Goal: Transaction & Acquisition: Purchase product/service

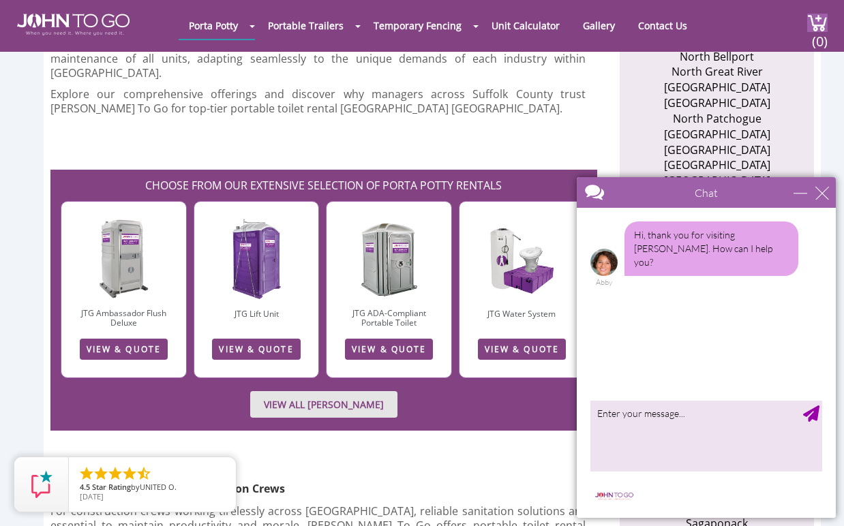
scroll to position [2015, 0]
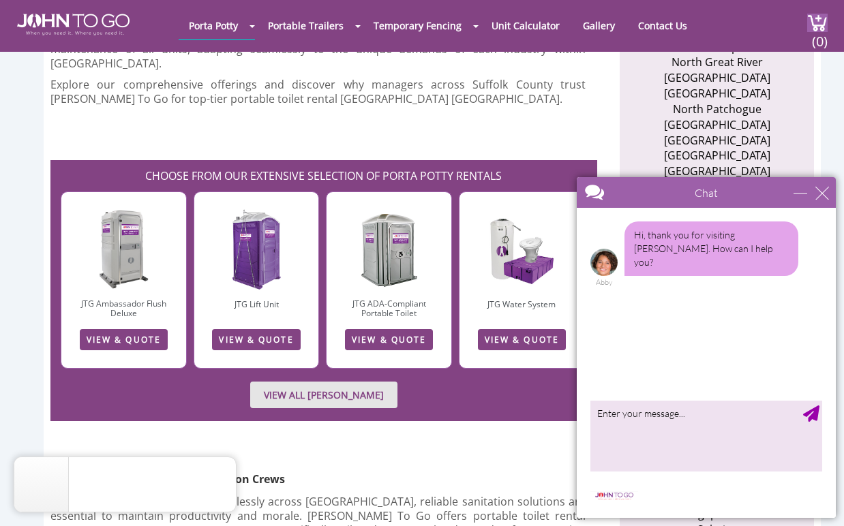
click at [237, 329] on link "VIEW & QUOTE" at bounding box center [256, 339] width 88 height 21
click at [321, 67] on link "Restroom Trailers" at bounding box center [304, 62] width 81 height 13
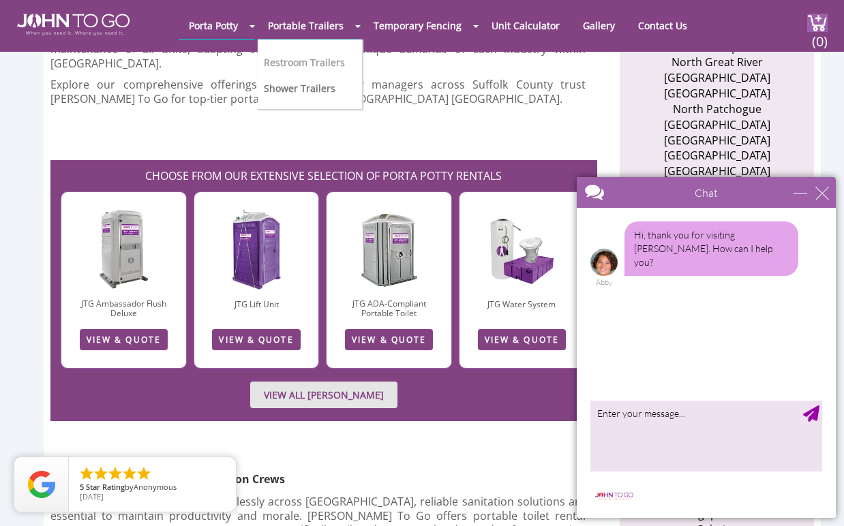
click at [321, 59] on link "Restroom Trailers" at bounding box center [304, 62] width 81 height 13
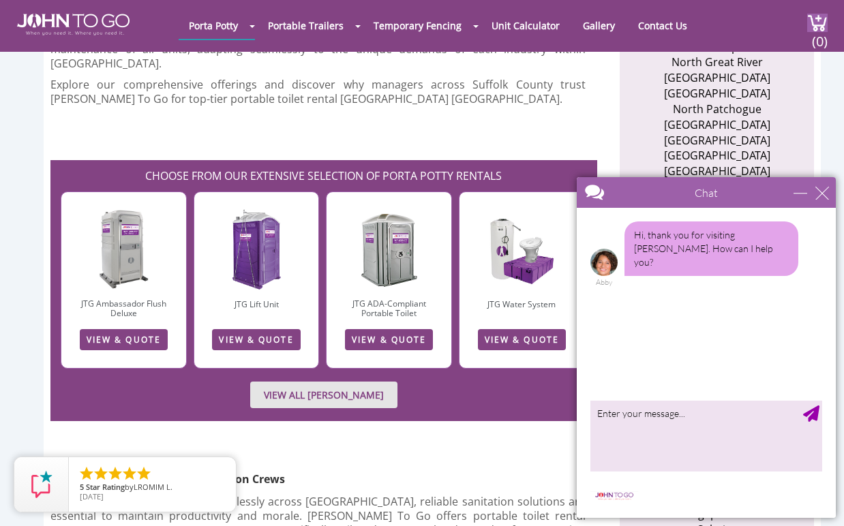
click at [346, 329] on link "VIEW & QUOTE" at bounding box center [389, 339] width 88 height 21
click at [140, 329] on link "VIEW & QUOTE" at bounding box center [124, 339] width 88 height 21
click at [299, 382] on link "VIEW ALL PORTA JOHN RENTALS" at bounding box center [323, 395] width 147 height 27
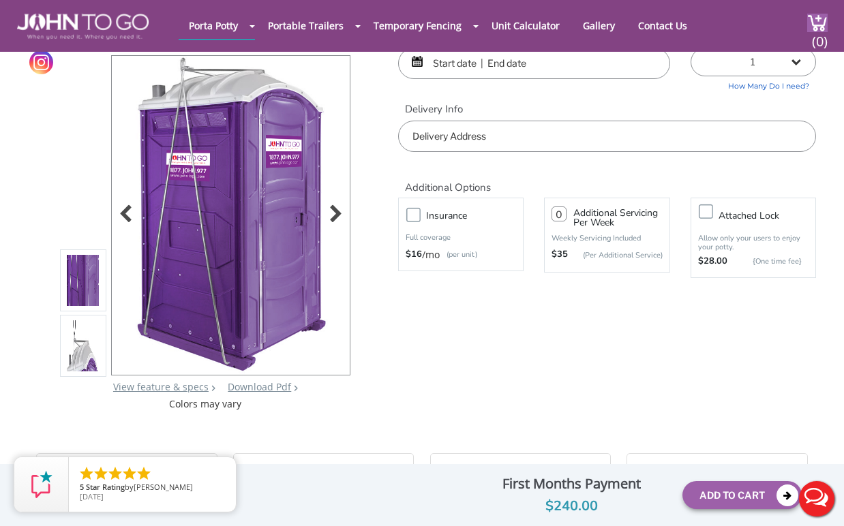
click at [315, 211] on img at bounding box center [231, 216] width 203 height 321
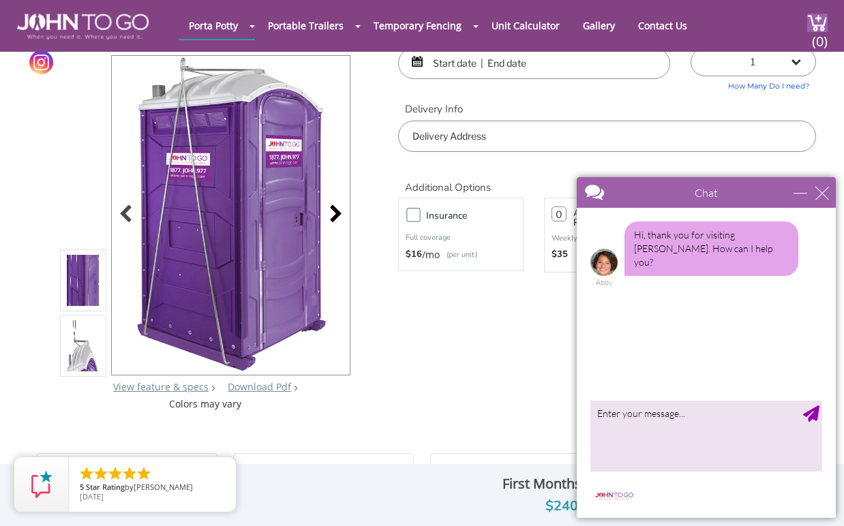
click at [333, 213] on div at bounding box center [332, 215] width 19 height 19
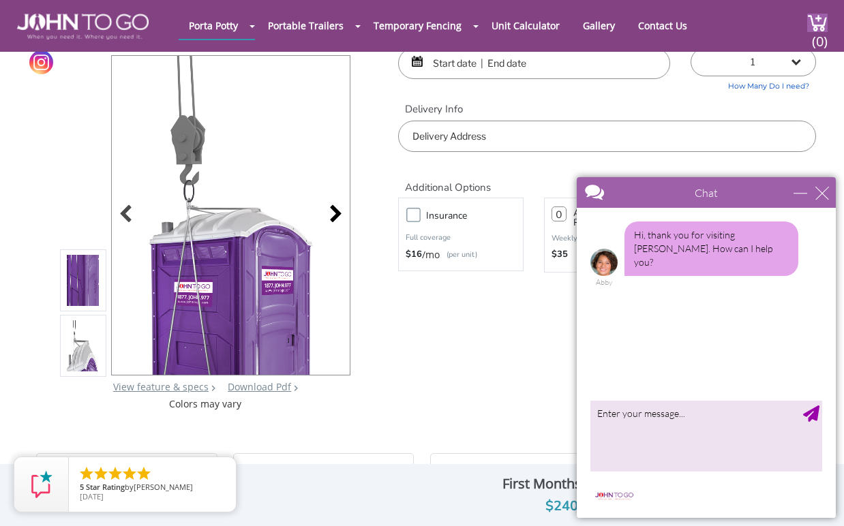
click at [333, 213] on div at bounding box center [332, 215] width 19 height 19
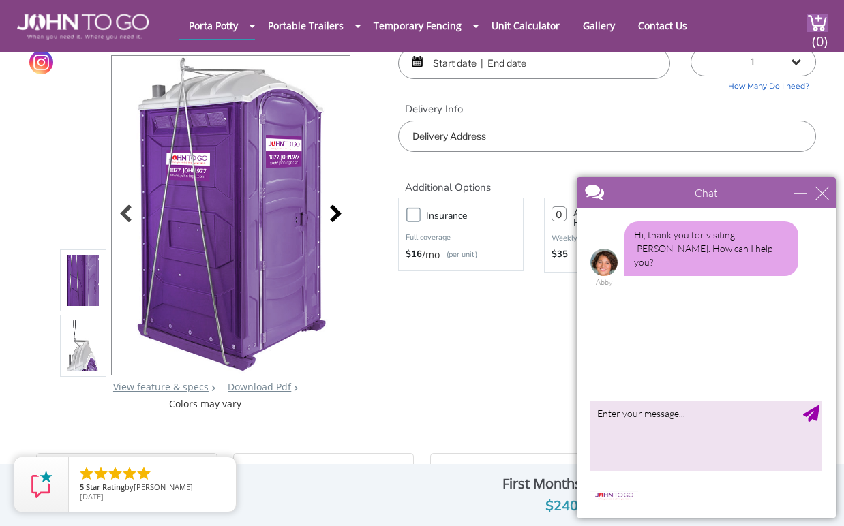
click at [333, 213] on div at bounding box center [332, 215] width 19 height 19
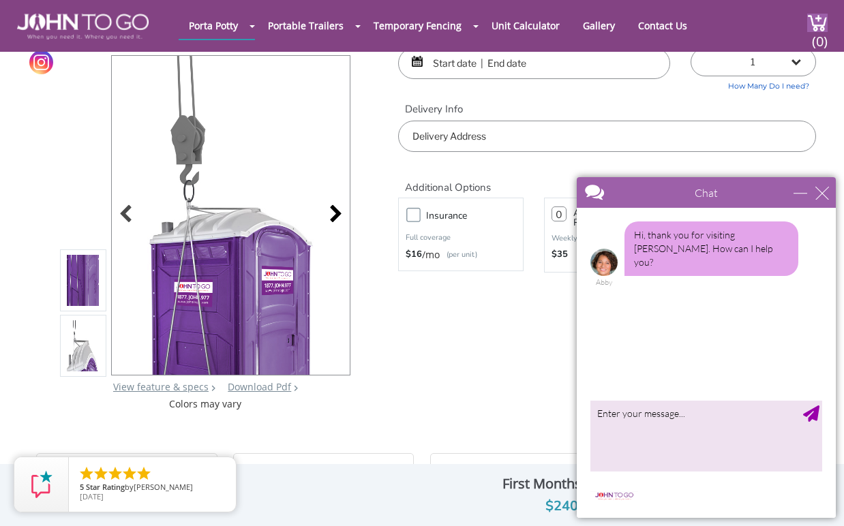
click at [333, 213] on div at bounding box center [332, 215] width 19 height 19
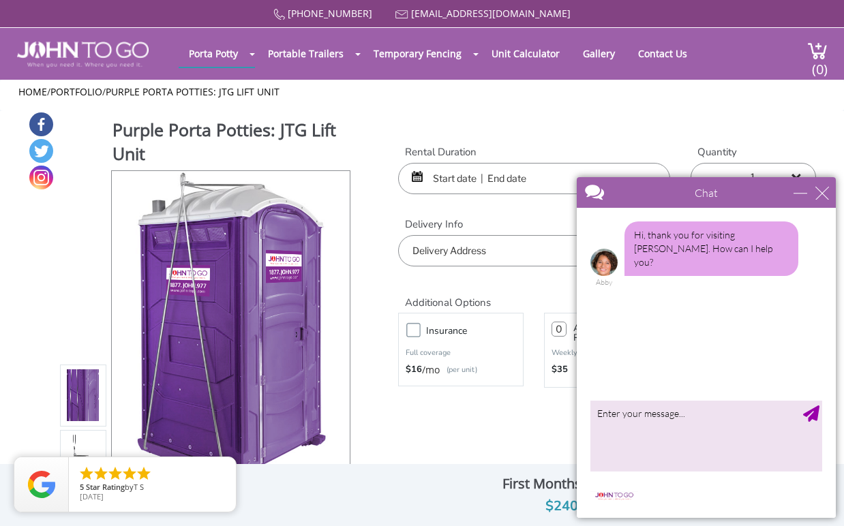
scroll to position [3, 0]
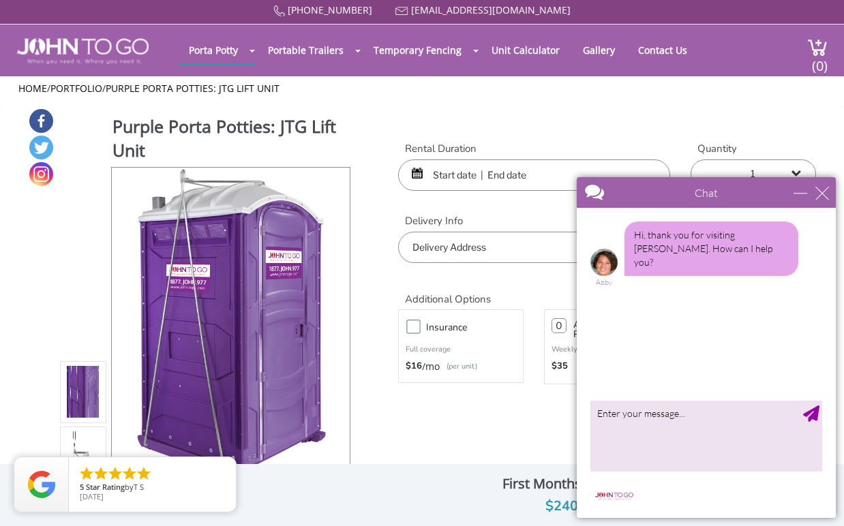
click at [379, 248] on div "Purple Porta Potties: JTG Lift Unit View feature & specs Download Pdf Product P…" at bounding box center [422, 315] width 788 height 415
click at [822, 196] on div "close" at bounding box center [823, 193] width 14 height 14
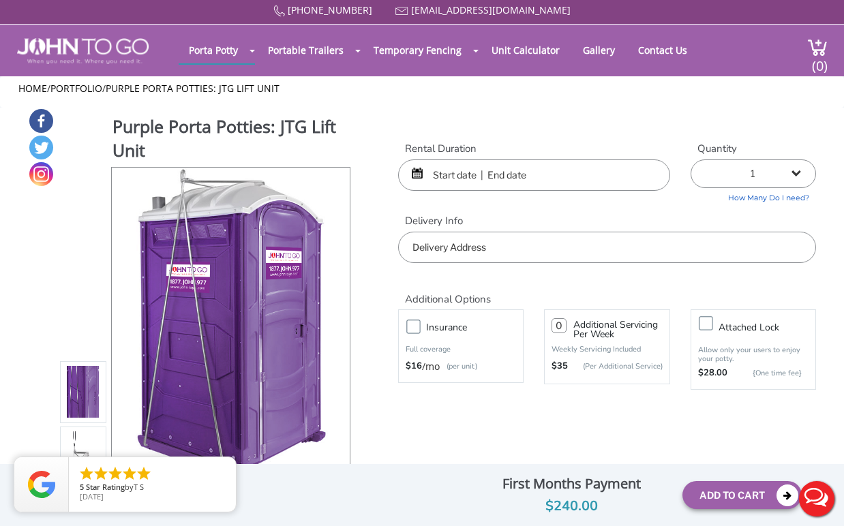
scroll to position [0, 0]
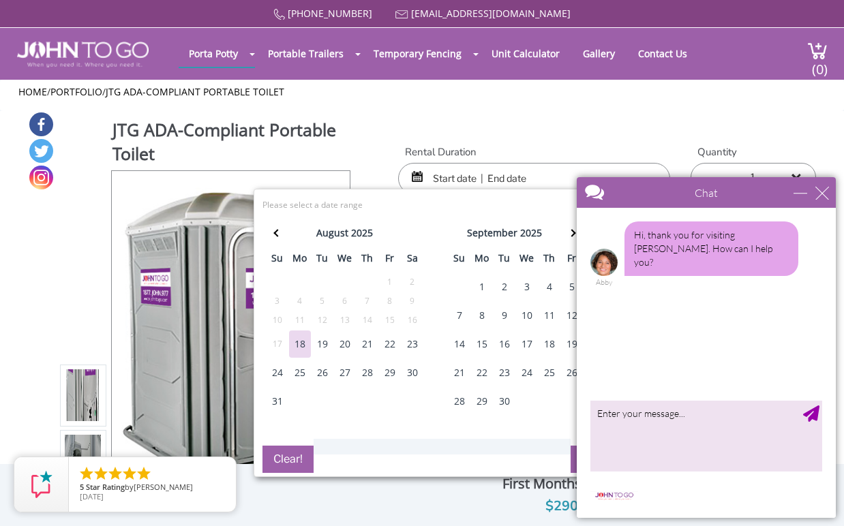
click at [391, 376] on div "29" at bounding box center [390, 372] width 22 height 27
click at [280, 401] on div "31" at bounding box center [278, 401] width 22 height 27
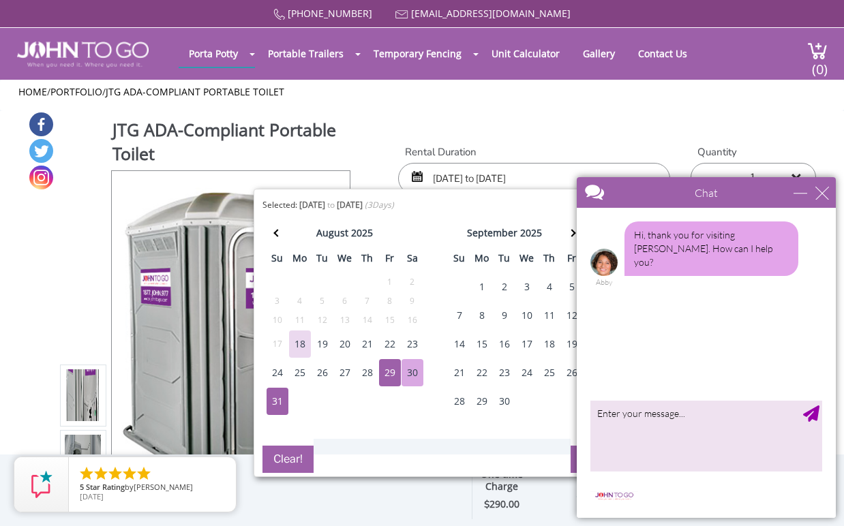
click at [412, 376] on div "30" at bounding box center [413, 372] width 22 height 27
click at [283, 401] on div "31" at bounding box center [278, 401] width 22 height 27
type input "08/30/2025 to 08/31/2025"
click at [821, 194] on div "close" at bounding box center [823, 193] width 14 height 14
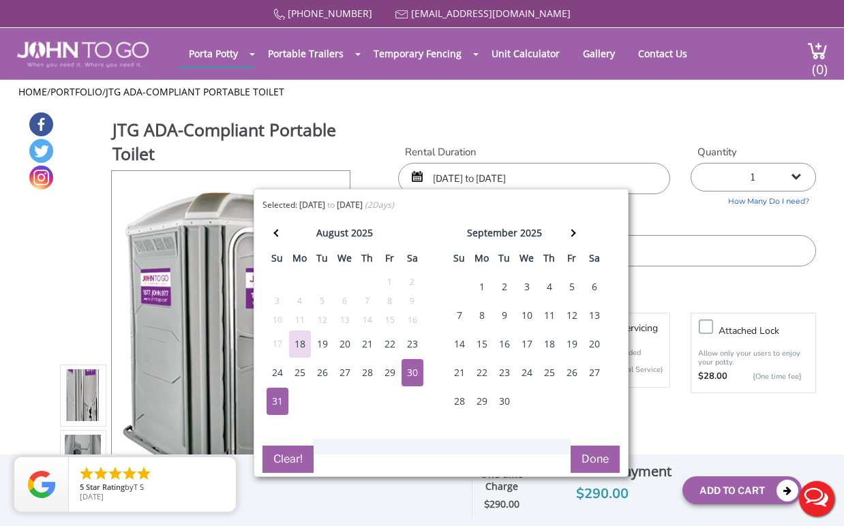
click at [605, 452] on button "Done" at bounding box center [595, 459] width 49 height 27
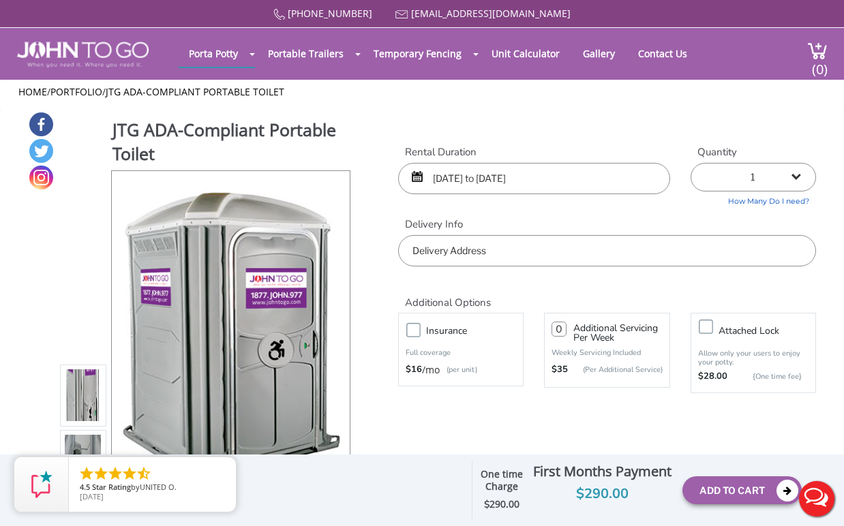
click at [580, 256] on input "text" at bounding box center [606, 250] width 417 height 31
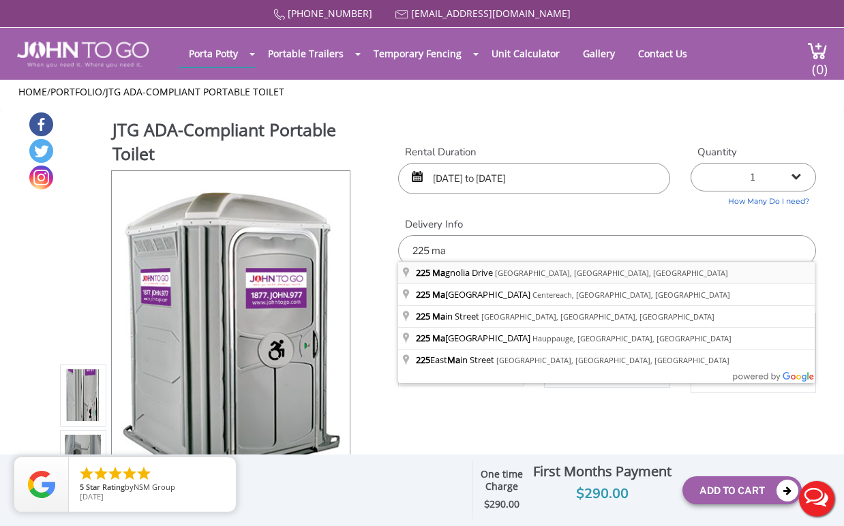
type input "225 Magnolia Drive, Selden, NY, USA"
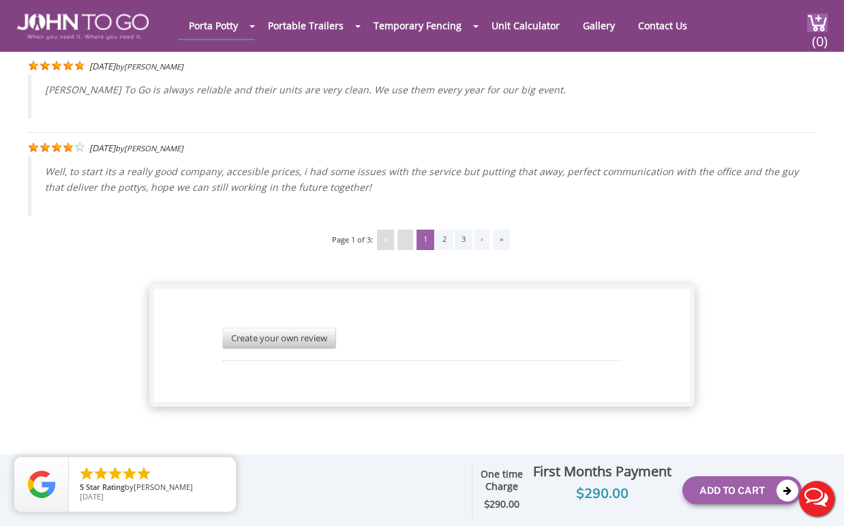
scroll to position [3548, 0]
click at [707, 477] on button "Add To Cart" at bounding box center [742, 491] width 119 height 28
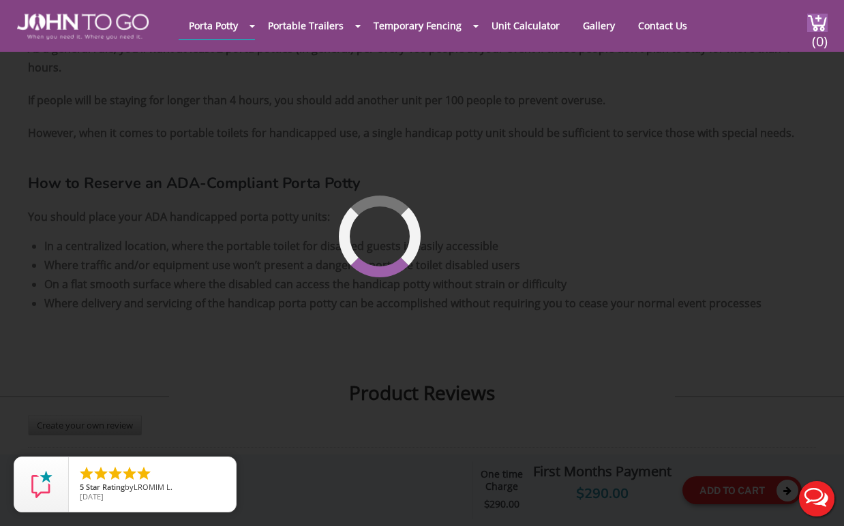
scroll to position [93, 0]
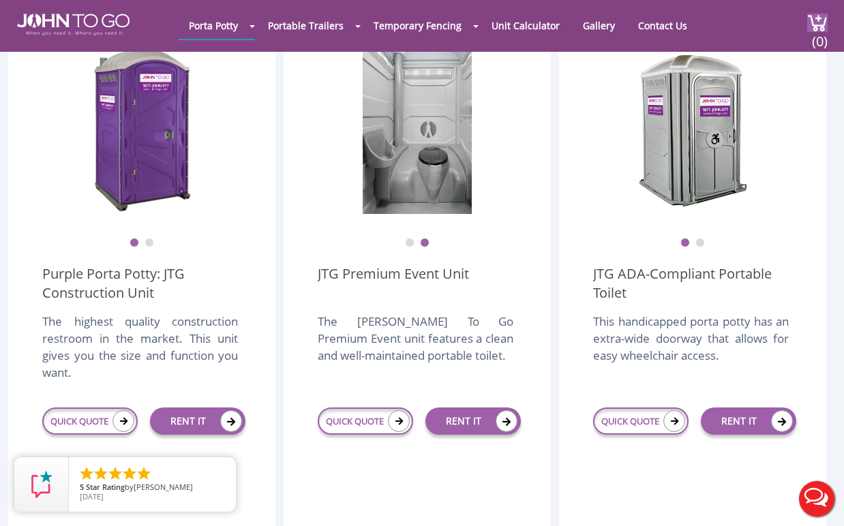
scroll to position [431, 0]
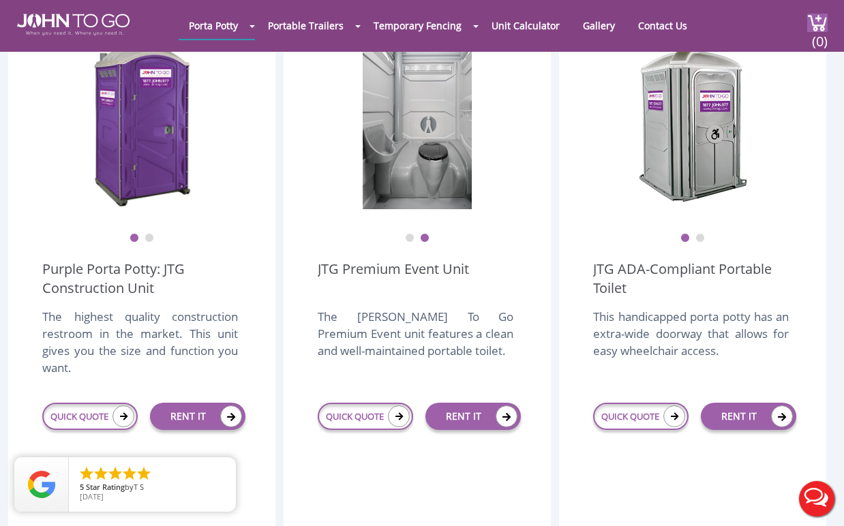
click at [149, 234] on button "2" at bounding box center [150, 239] width 10 height 10
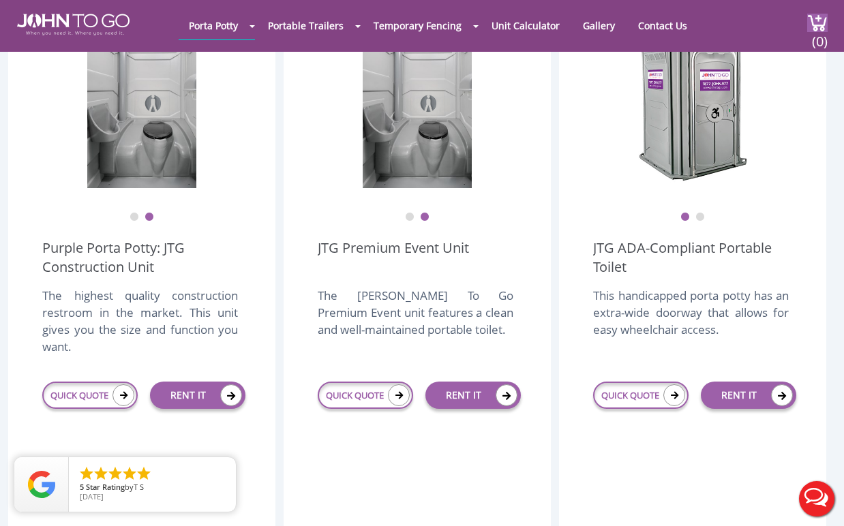
scroll to position [454, 0]
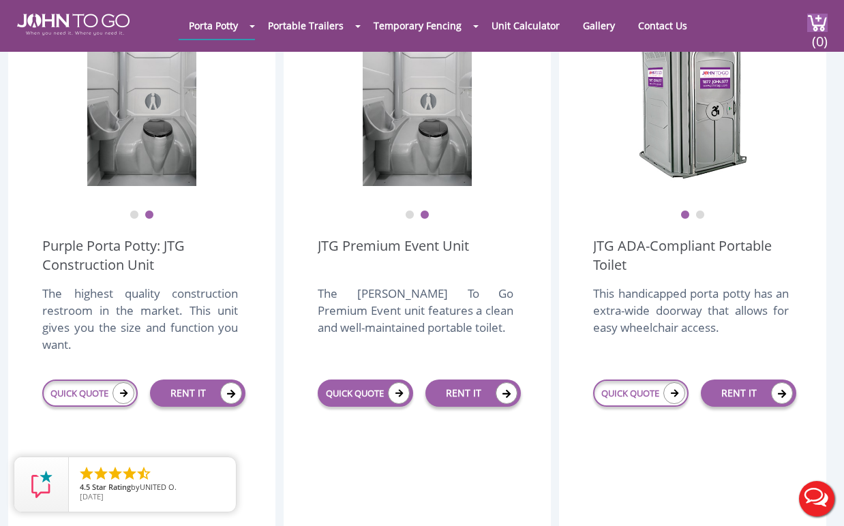
click at [388, 383] on icon at bounding box center [399, 394] width 22 height 22
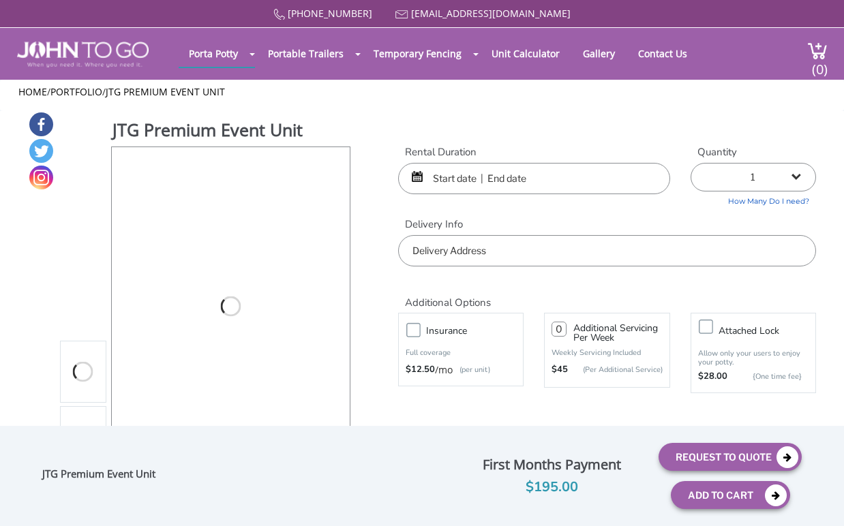
click at [449, 191] on div "Rental Duration Quantity 1 2 (5% discount) 3 (8% discount) 4 (10% discount) 5 (…" at bounding box center [607, 206] width 438 height 122
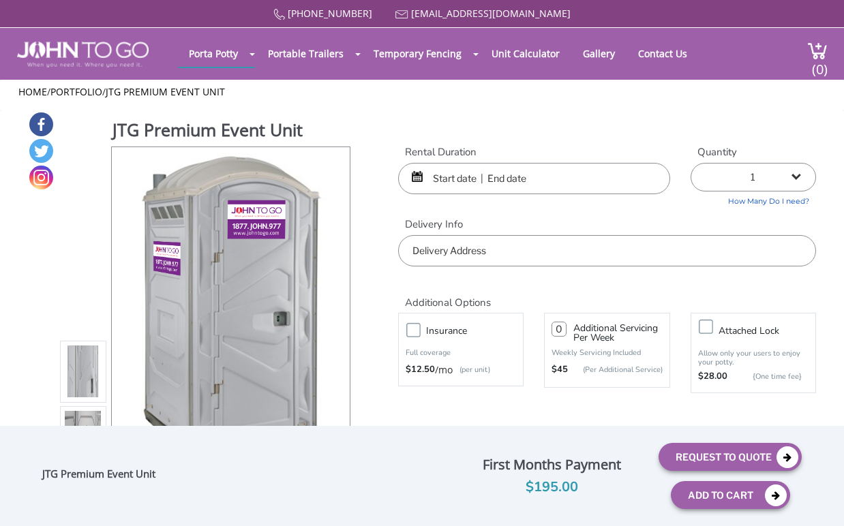
click at [449, 180] on input "text" at bounding box center [533, 178] width 271 height 31
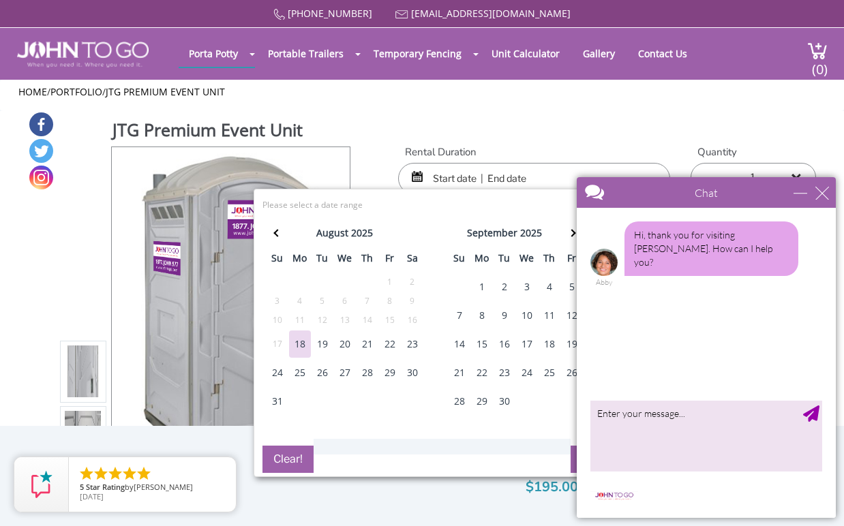
click at [421, 368] on div "30" at bounding box center [413, 372] width 22 height 27
click at [278, 403] on div "31" at bounding box center [278, 401] width 22 height 27
type input "[DATE] to [DATE]"
click at [827, 190] on div "close" at bounding box center [823, 193] width 14 height 14
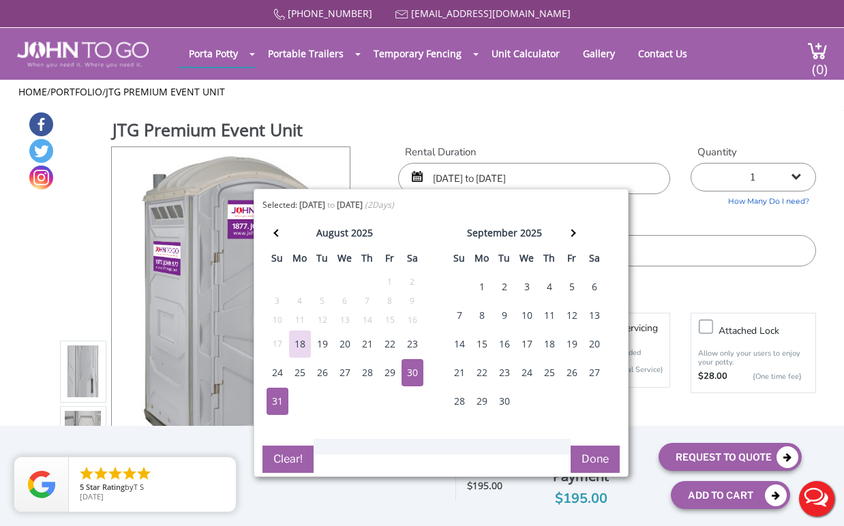
click at [609, 453] on button "Done" at bounding box center [595, 459] width 49 height 27
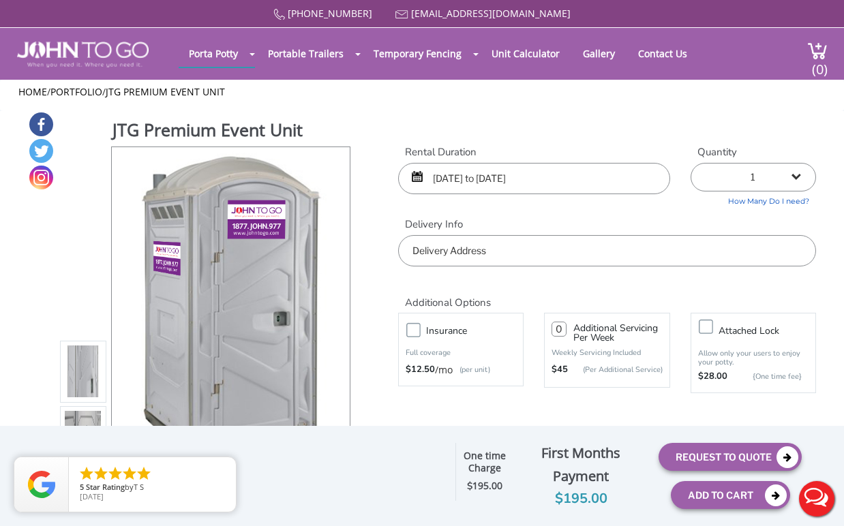
click at [689, 251] on input "text" at bounding box center [606, 250] width 417 height 31
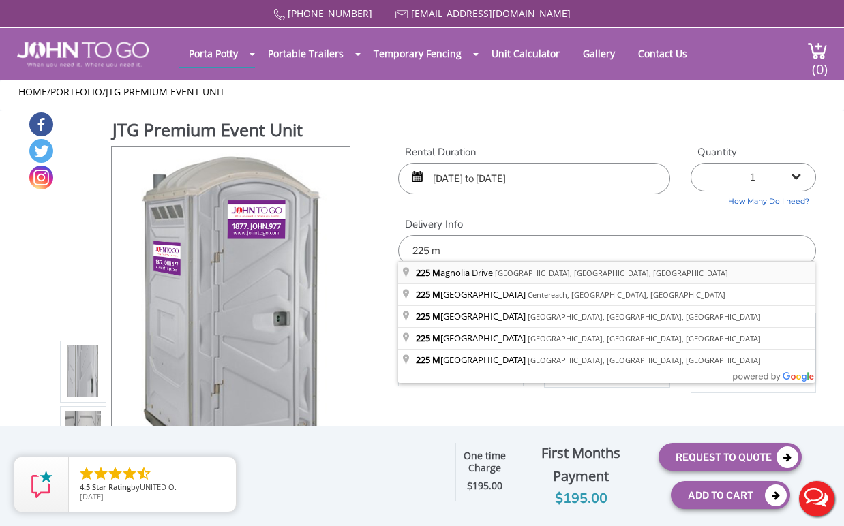
type input "[STREET_ADDRESS]"
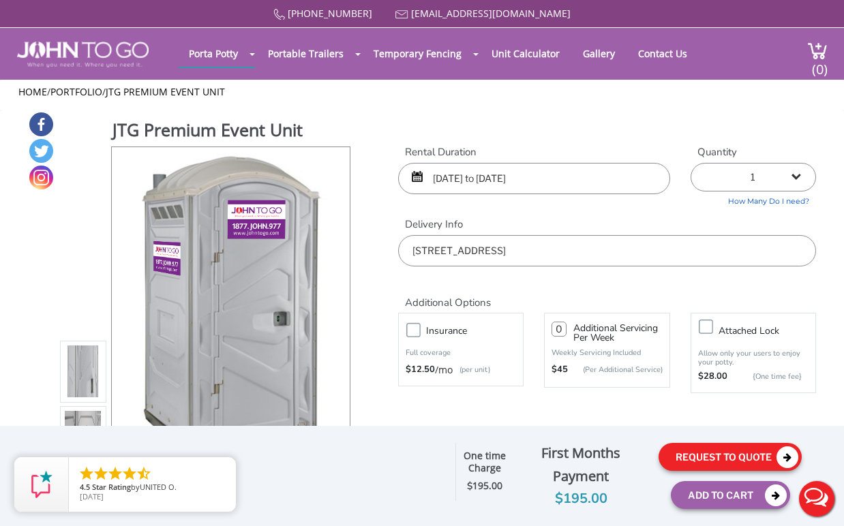
click at [730, 459] on button "Request To Quote" at bounding box center [730, 457] width 143 height 28
